Goal: Task Accomplishment & Management: Use online tool/utility

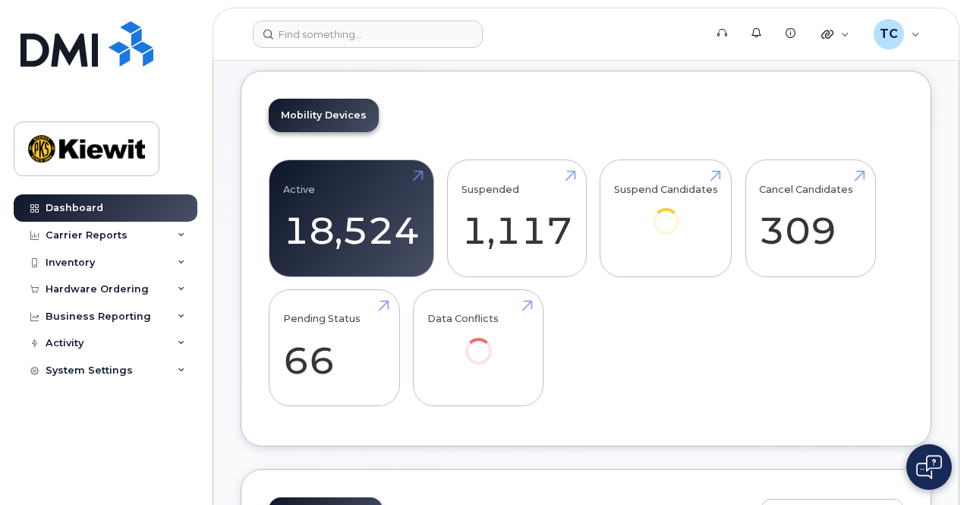
scroll to position [531, 0]
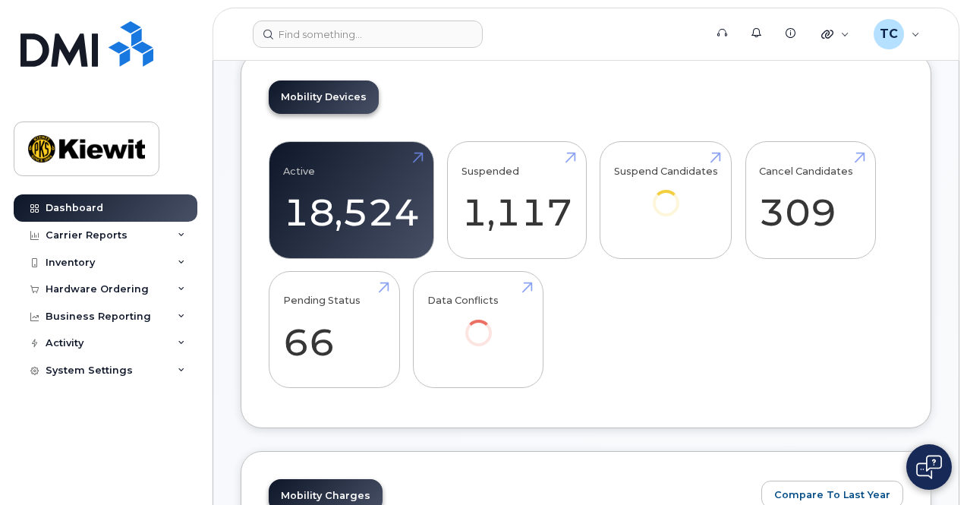
click at [924, 471] on img at bounding box center [929, 467] width 26 height 24
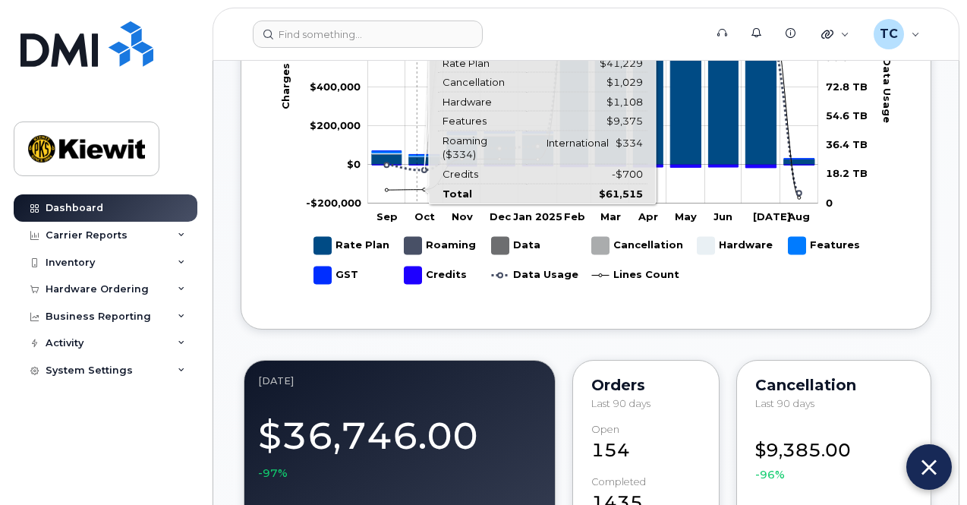
scroll to position [1290, 0]
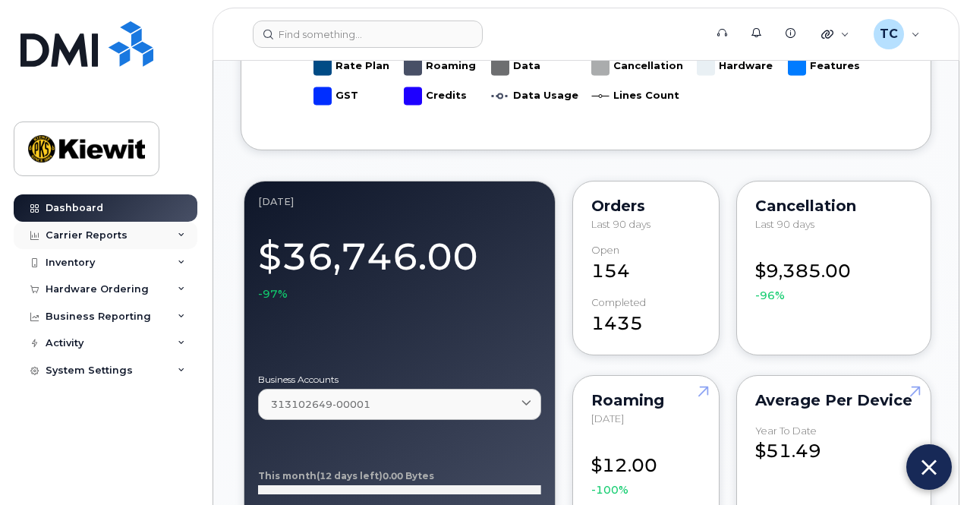
click at [128, 225] on div "Carrier Reports" at bounding box center [106, 235] width 184 height 27
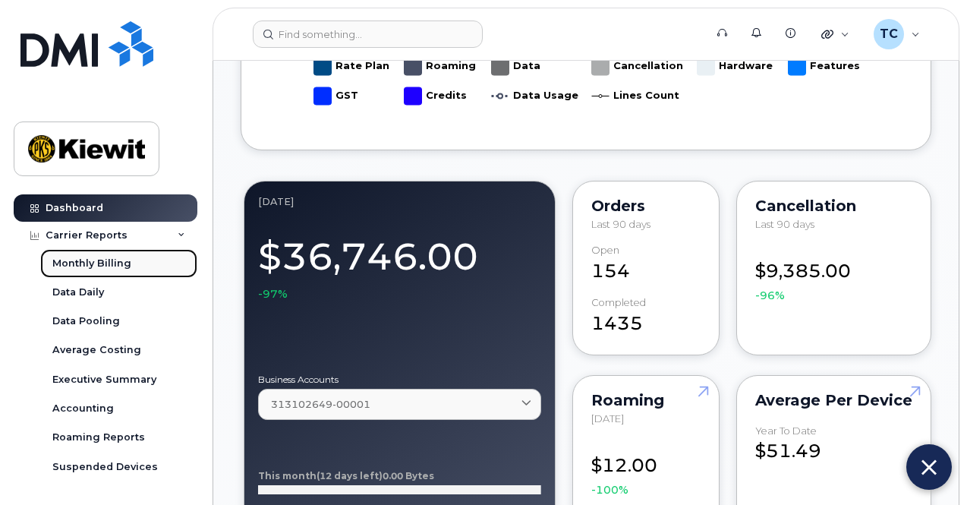
click at [110, 266] on div "Monthly Billing" at bounding box center [91, 263] width 79 height 14
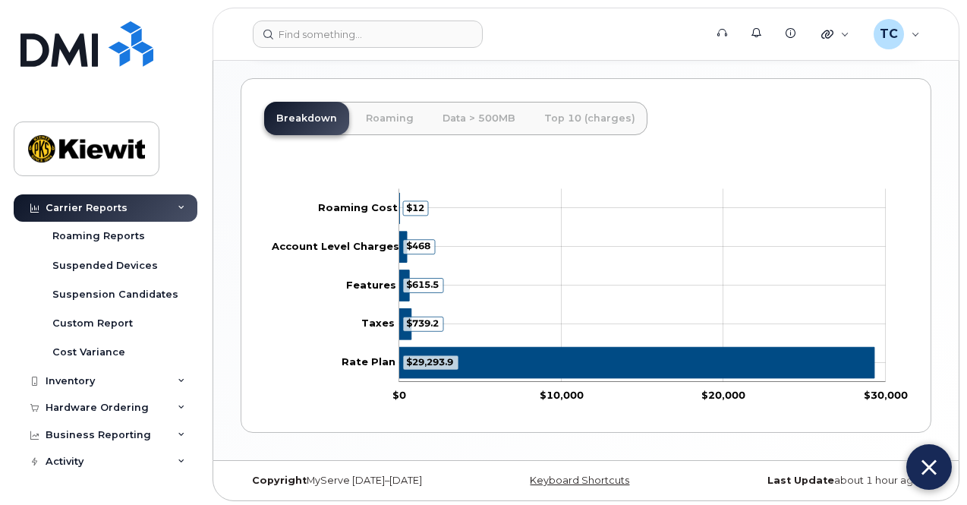
scroll to position [220, 0]
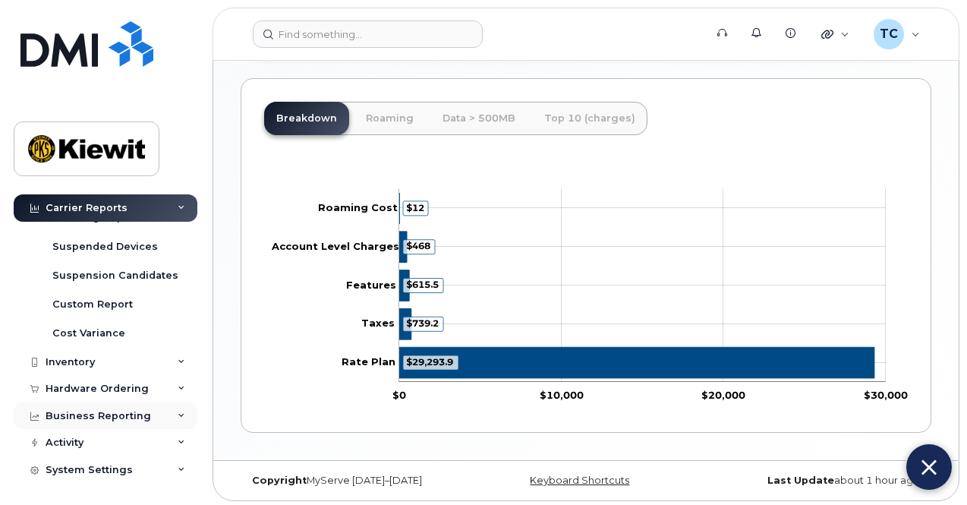
click at [101, 412] on div "Business Reporting" at bounding box center [98, 416] width 105 height 12
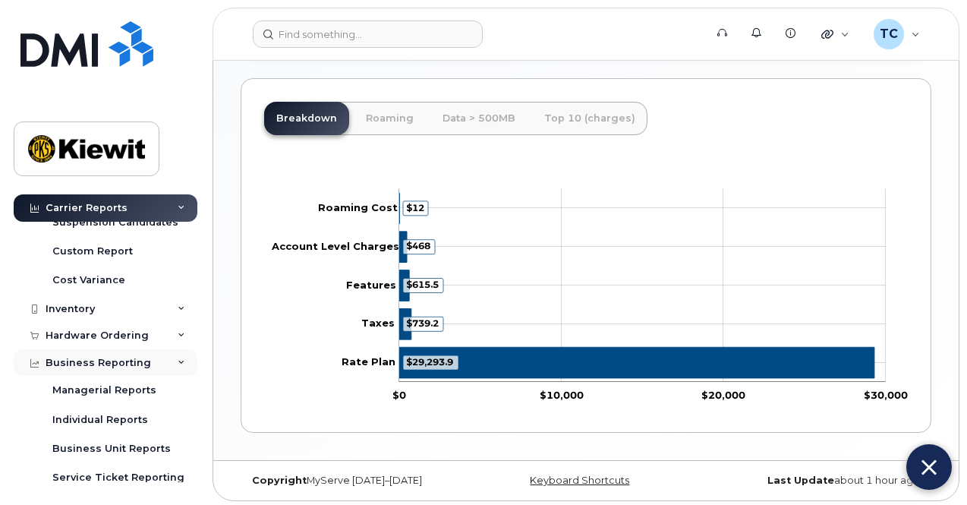
scroll to position [296, 0]
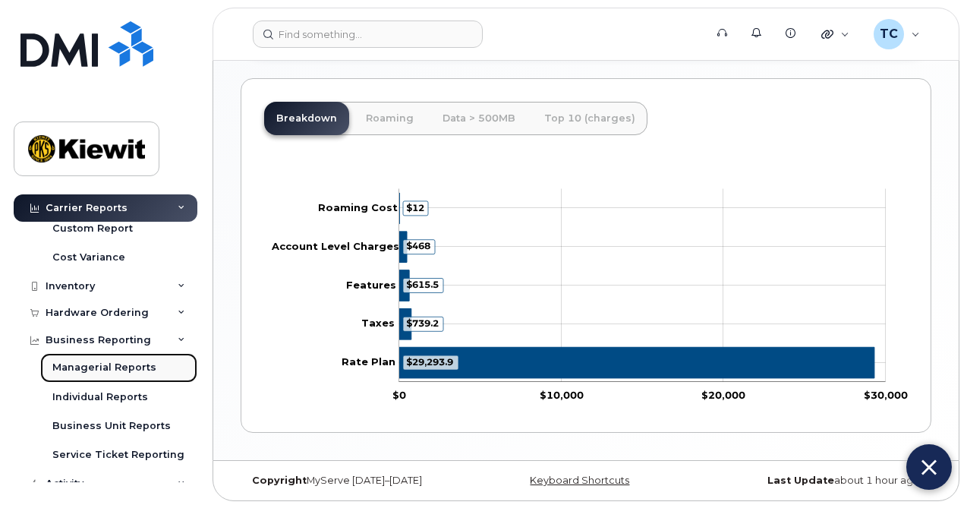
click at [98, 362] on div "Managerial Reports" at bounding box center [104, 367] width 104 height 14
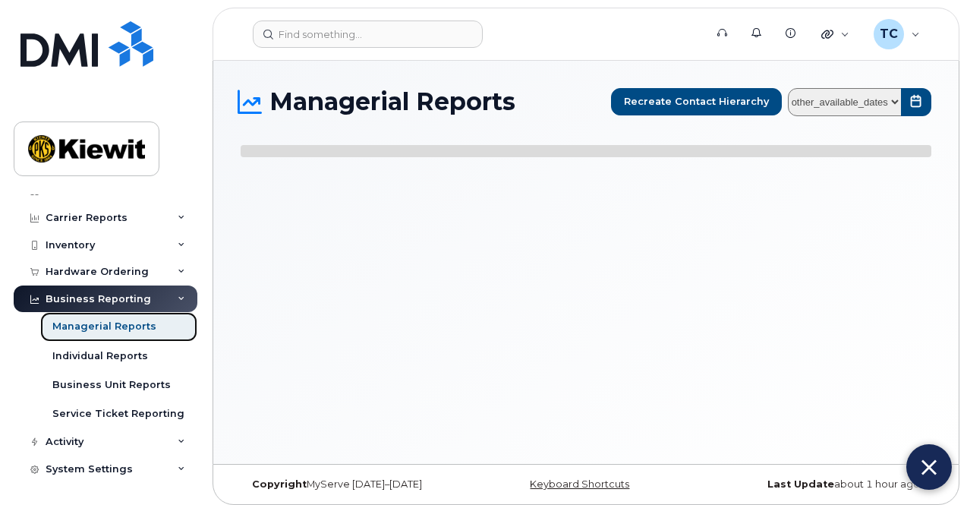
select select
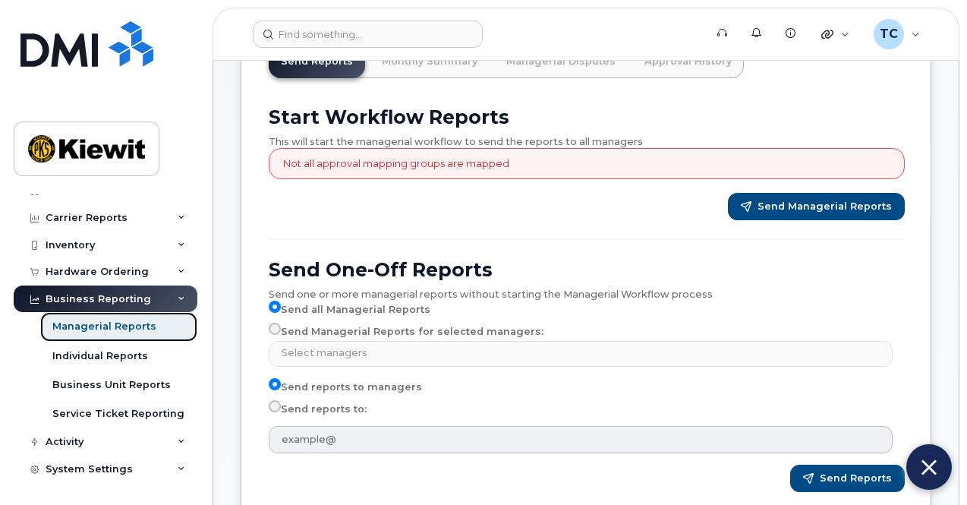
scroll to position [152, 0]
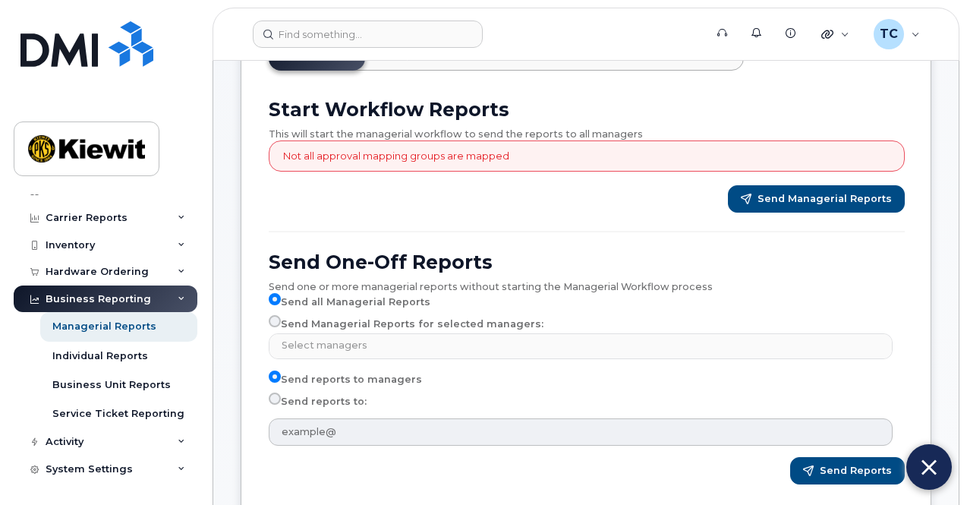
click at [407, 193] on div "Send Managerial Reports" at bounding box center [587, 198] width 636 height 27
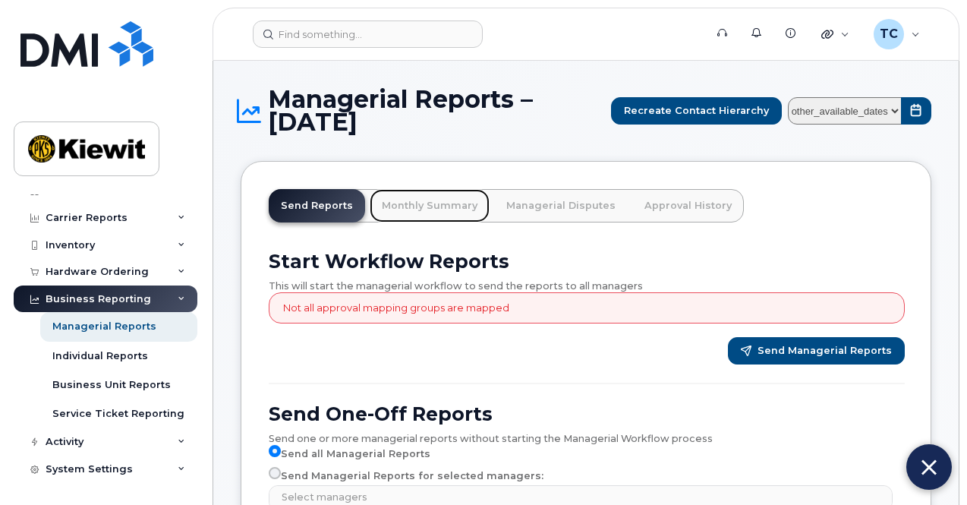
click at [418, 206] on link "Monthly Summary" at bounding box center [430, 205] width 120 height 33
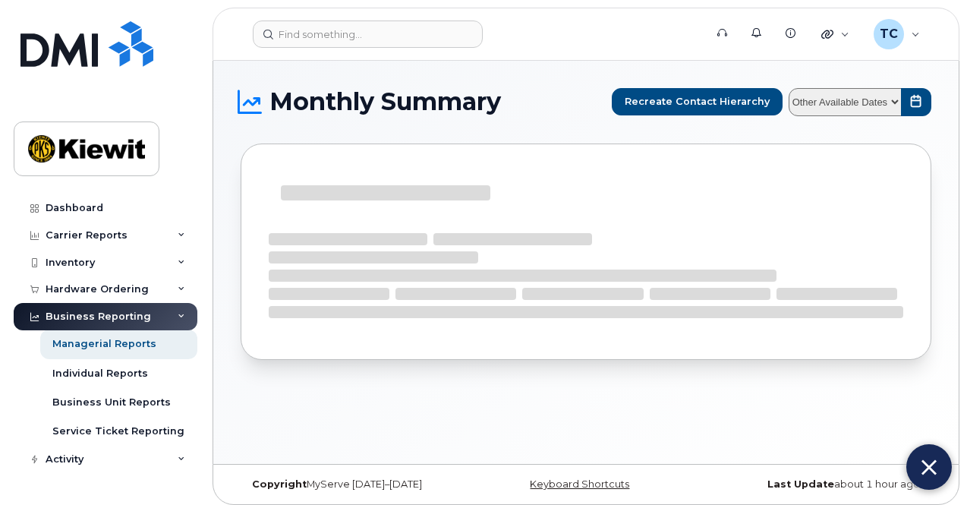
select select
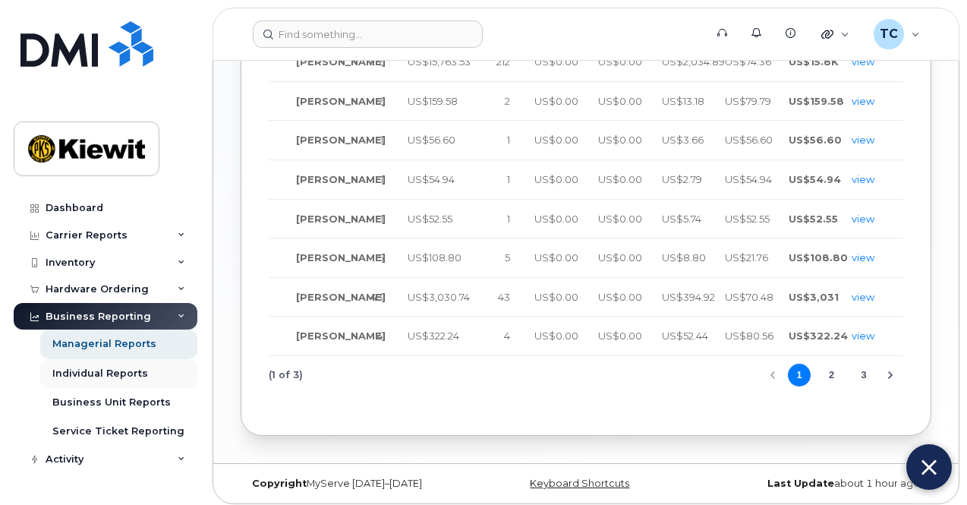
scroll to position [17, 0]
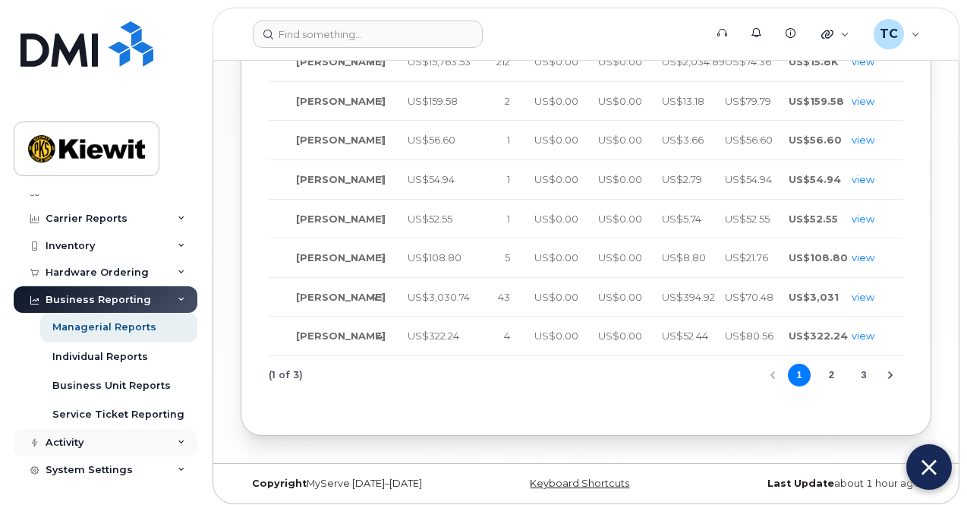
click at [110, 438] on div "Activity" at bounding box center [106, 442] width 184 height 27
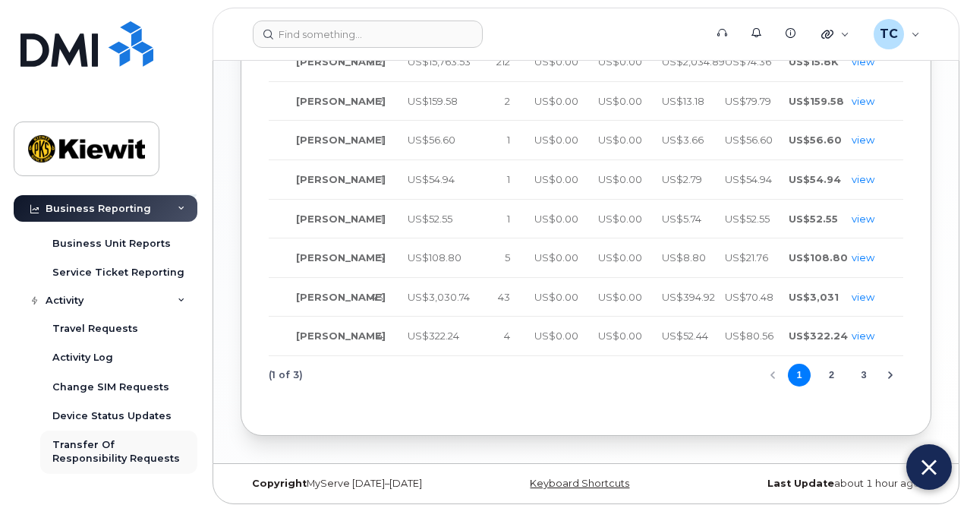
scroll to position [234, 0]
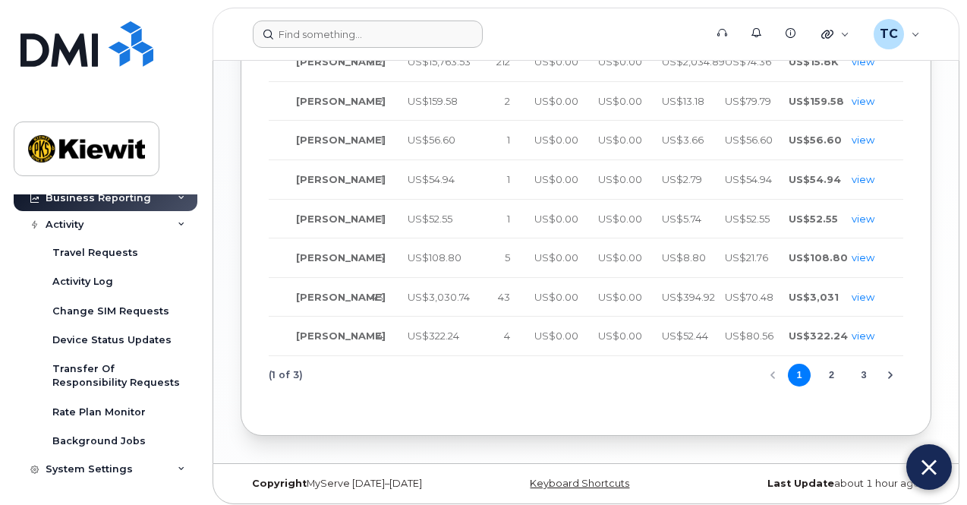
click at [514, 41] on form at bounding box center [474, 33] width 442 height 27
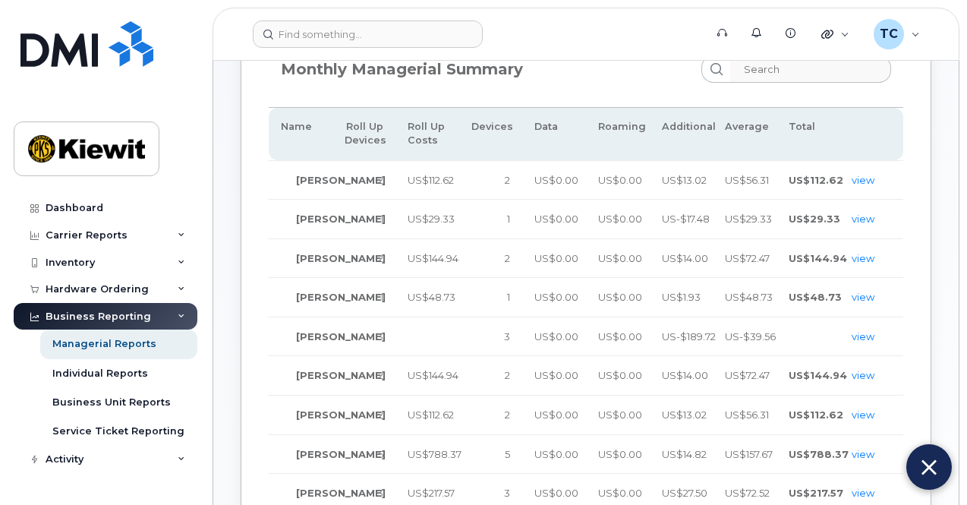
scroll to position [228, 0]
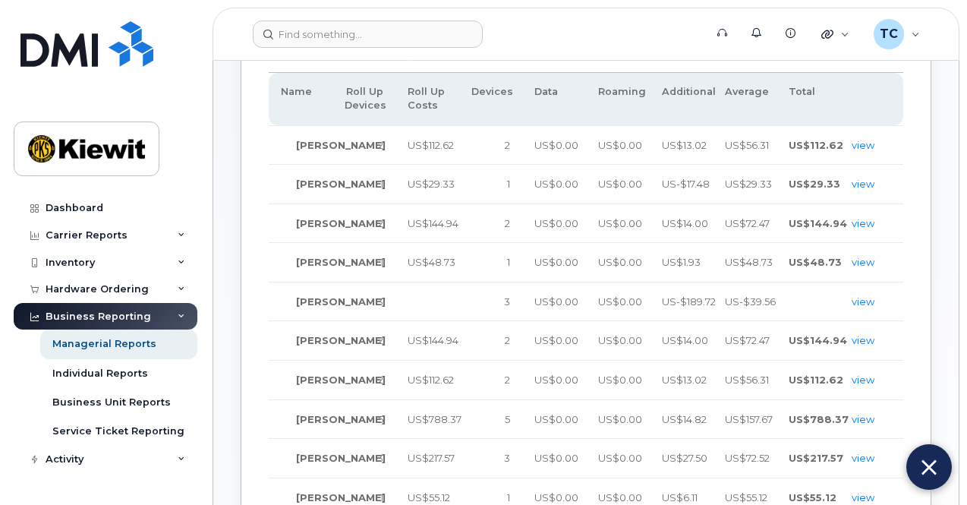
click at [926, 461] on img at bounding box center [928, 467] width 15 height 25
click at [928, 460] on img at bounding box center [929, 467] width 26 height 24
click at [942, 484] on button at bounding box center [929, 467] width 46 height 46
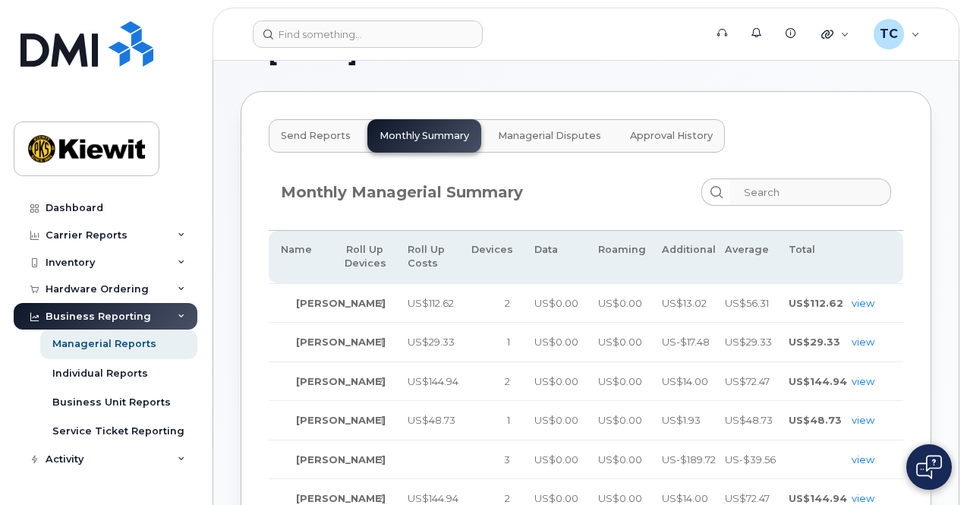
scroll to position [0, 0]
